Goal: Transaction & Acquisition: Download file/media

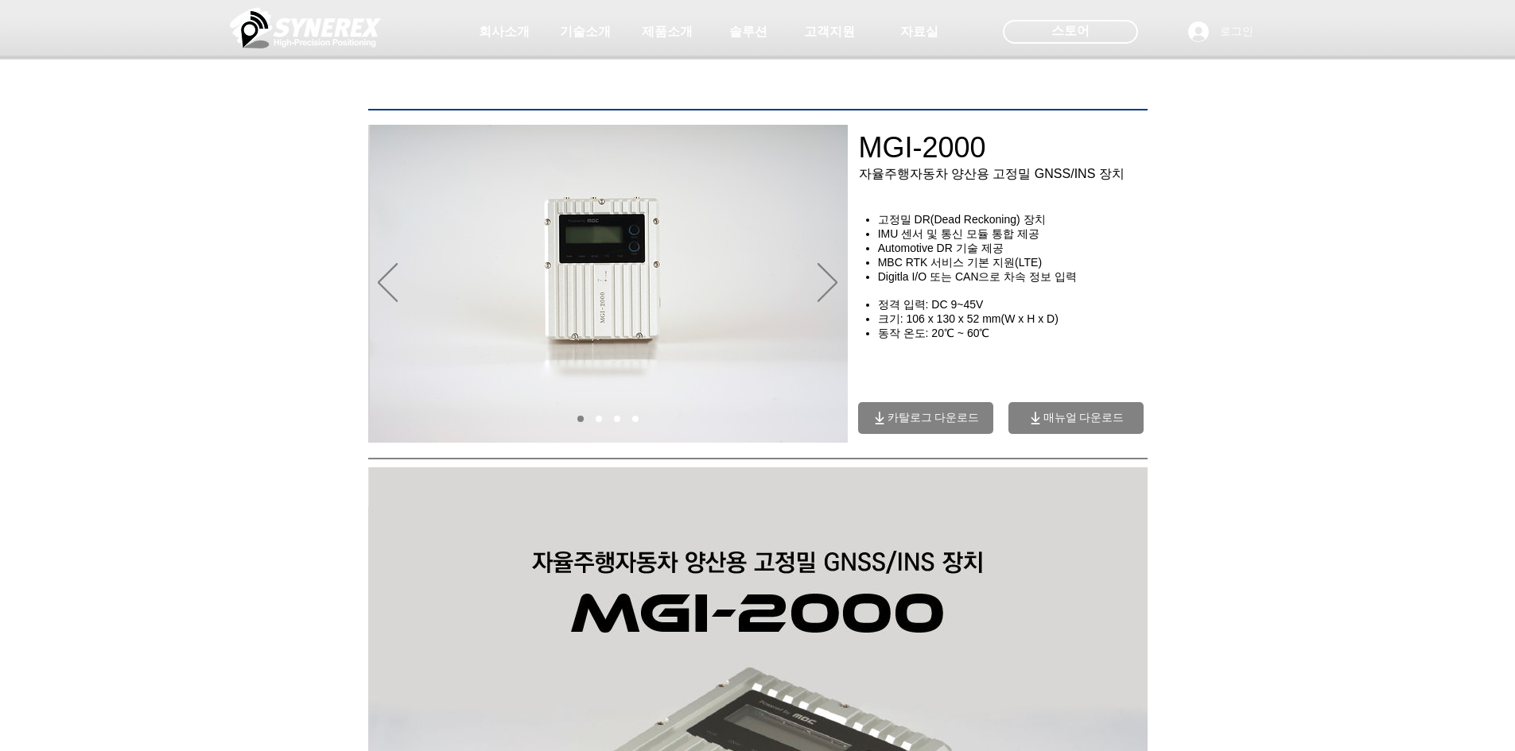
click at [943, 425] on span "카탈로그 다운로드" at bounding box center [933, 418] width 92 height 14
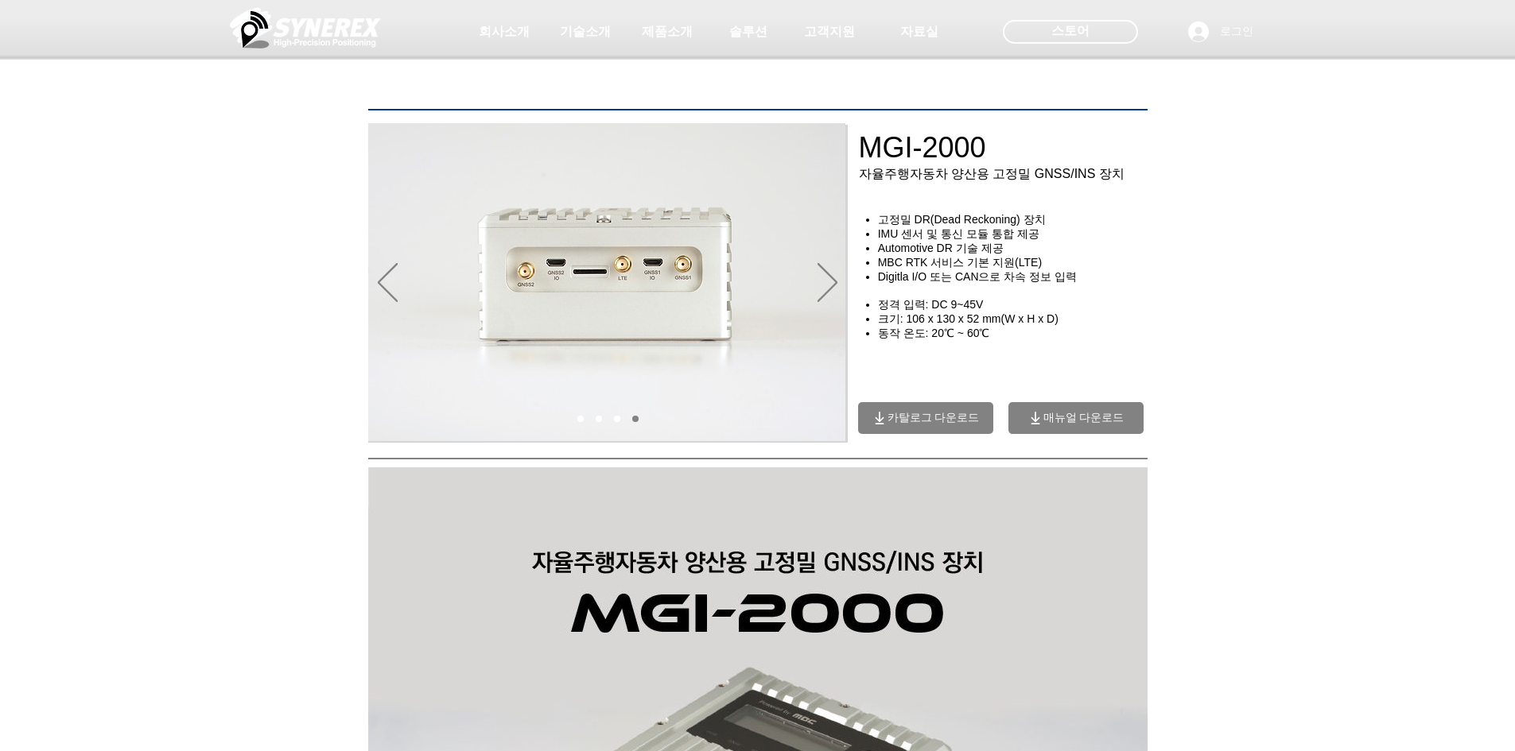
click at [1090, 421] on span "매뉴얼 다운로드" at bounding box center [1083, 418] width 81 height 14
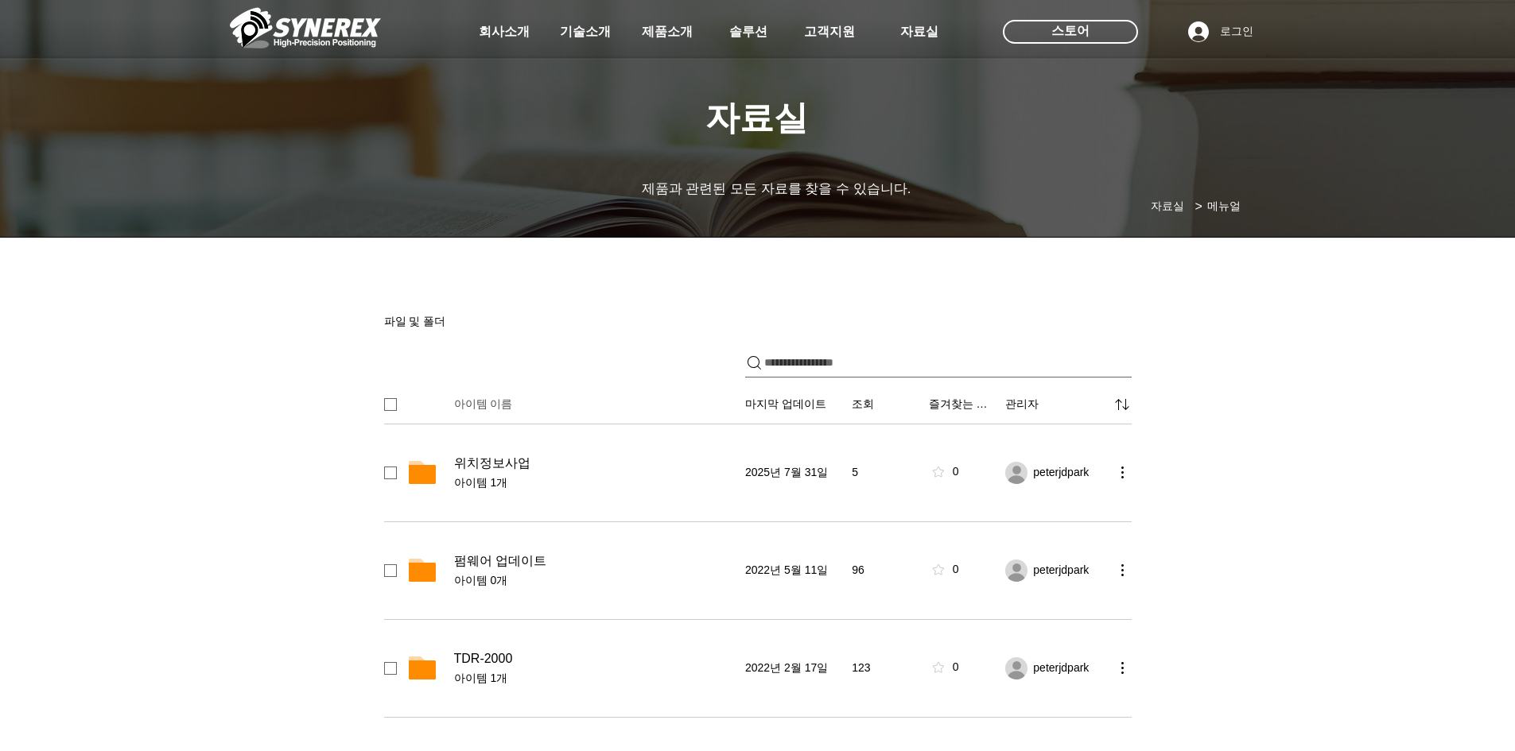
scroll to position [398, 0]
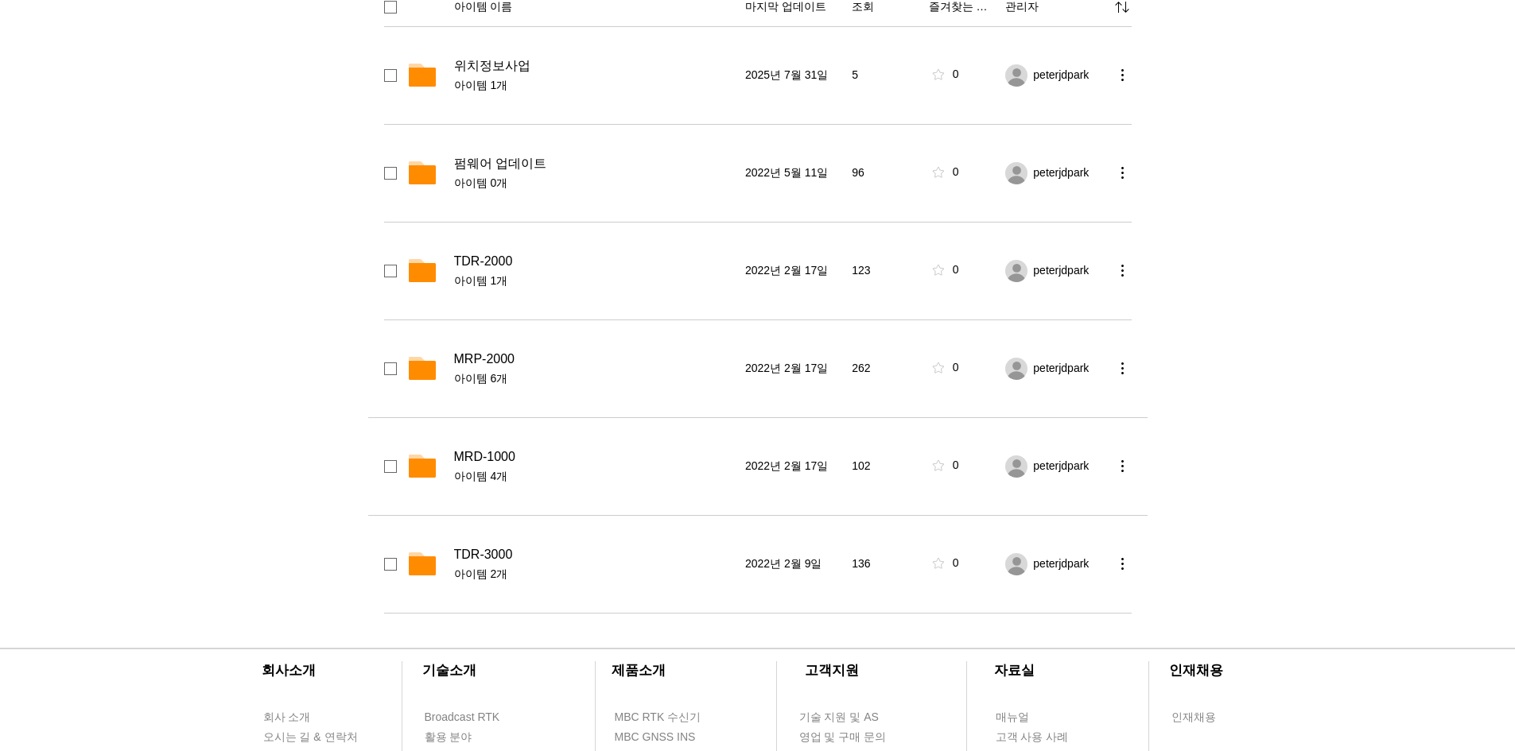
click at [495, 460] on span "MRD-1000" at bounding box center [484, 457] width 61 height 16
